Goal: Use online tool/utility: Utilize a website feature to perform a specific function

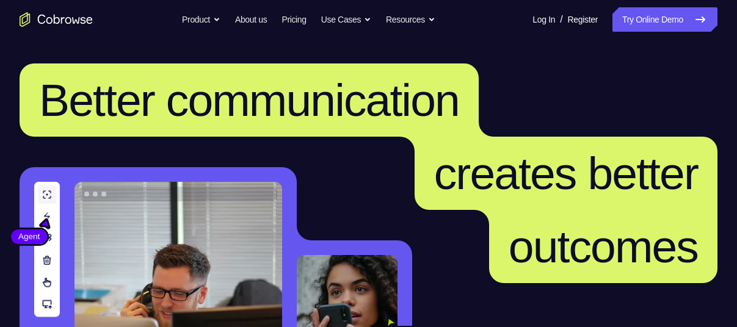
click at [708, 27] on link "Try Online Demo" at bounding box center [664, 19] width 105 height 24
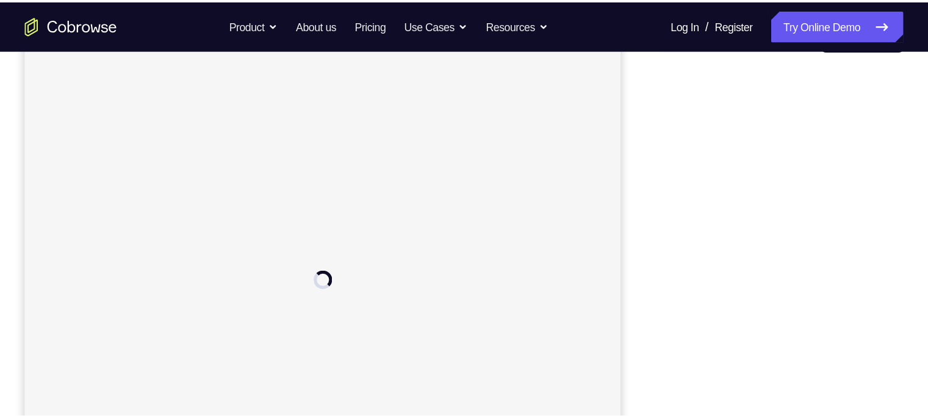
scroll to position [143, 0]
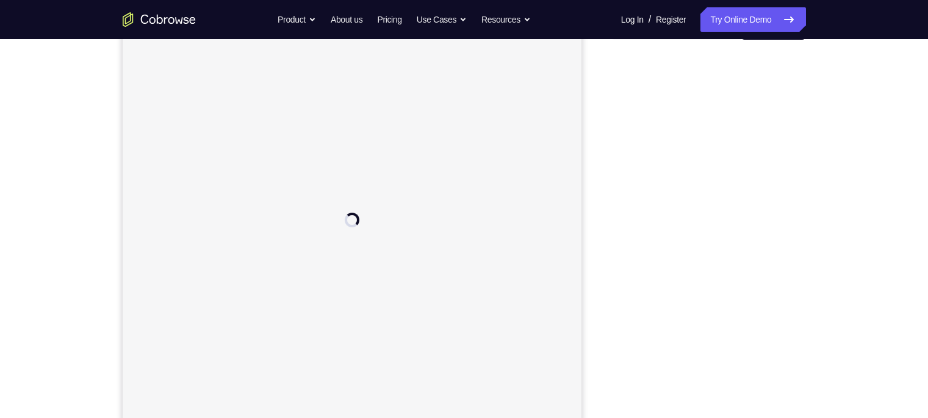
drag, startPoint x: 719, startPoint y: 0, endPoint x: 604, endPoint y: 129, distance: 172.9
click at [604, 129] on div "Your Support Agent Your Customer Web iOS Android" at bounding box center [465, 199] width 684 height 451
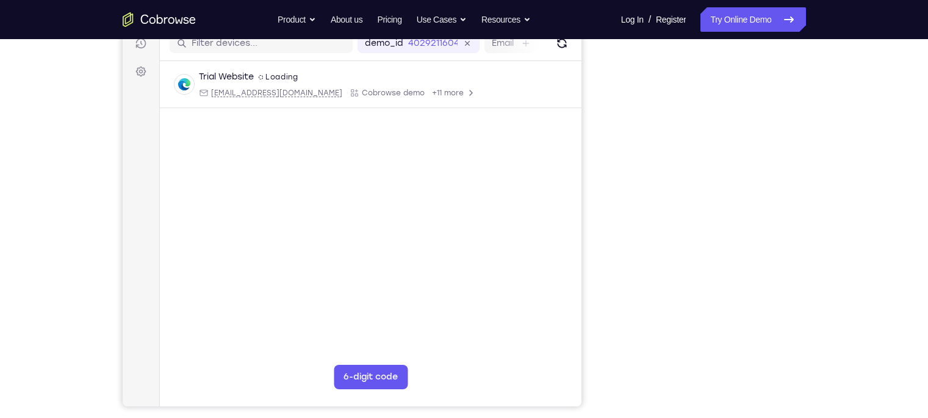
scroll to position [167, 0]
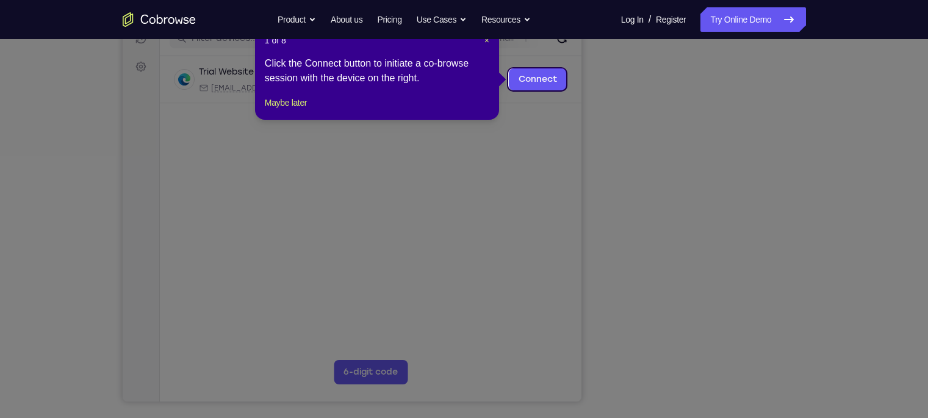
click at [488, 37] on nav "Go back Powerful, Flexible and Trustworthy. Avoid all extra friction for both A…" at bounding box center [464, 19] width 928 height 39
click at [488, 42] on span "×" at bounding box center [487, 40] width 5 height 10
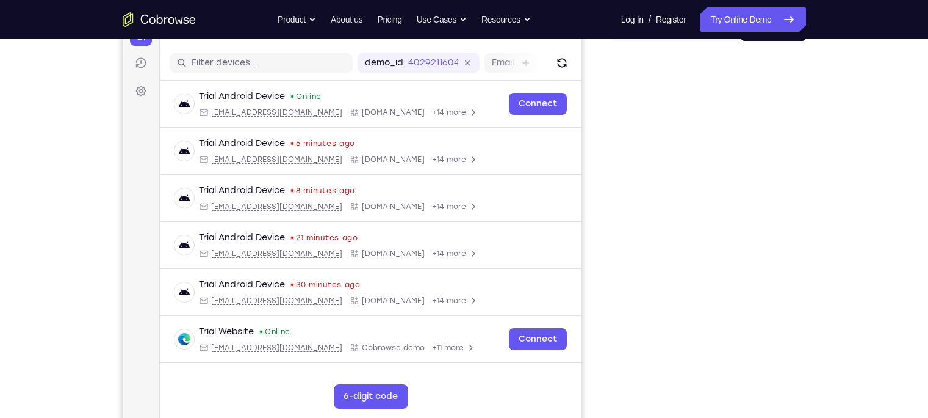
scroll to position [141, 0]
